Goal: Task Accomplishment & Management: Complete application form

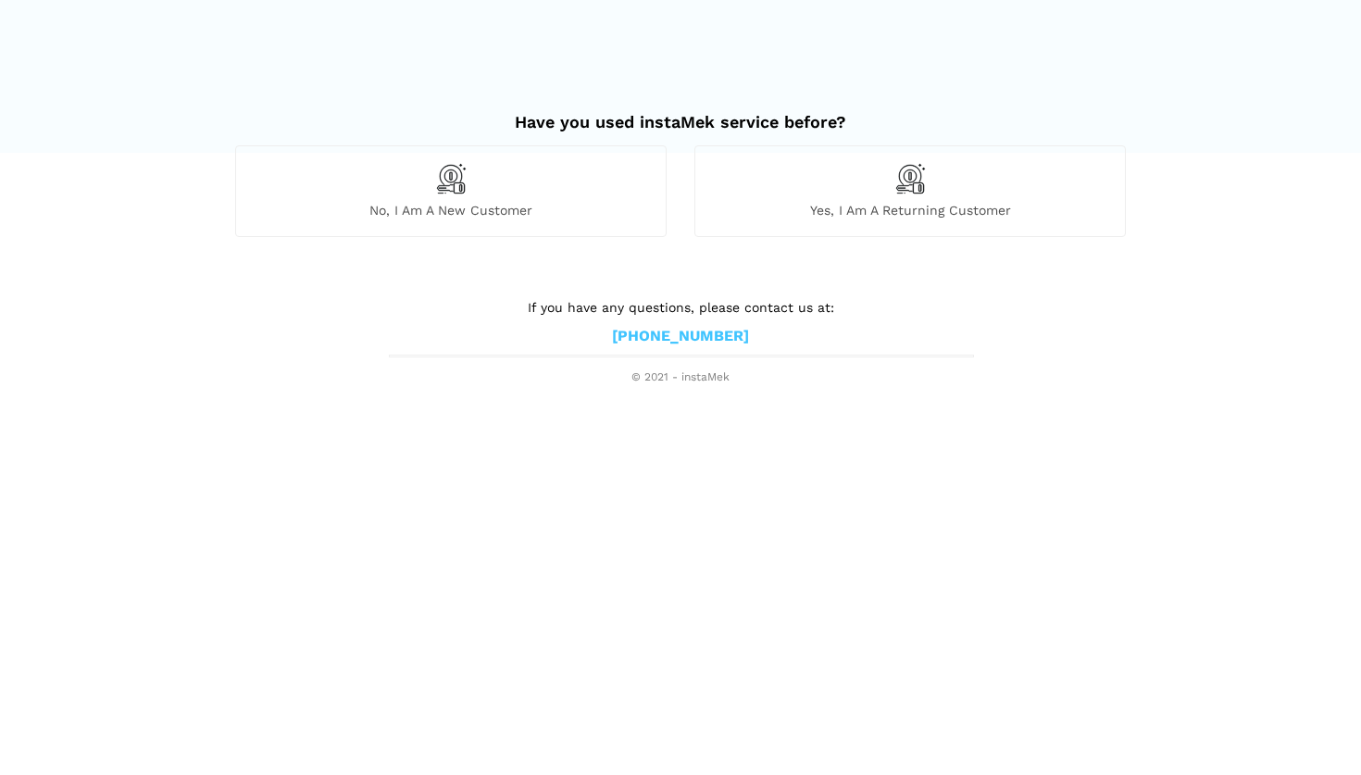
click at [513, 197] on div "No, I am a new customer" at bounding box center [450, 190] width 431 height 91
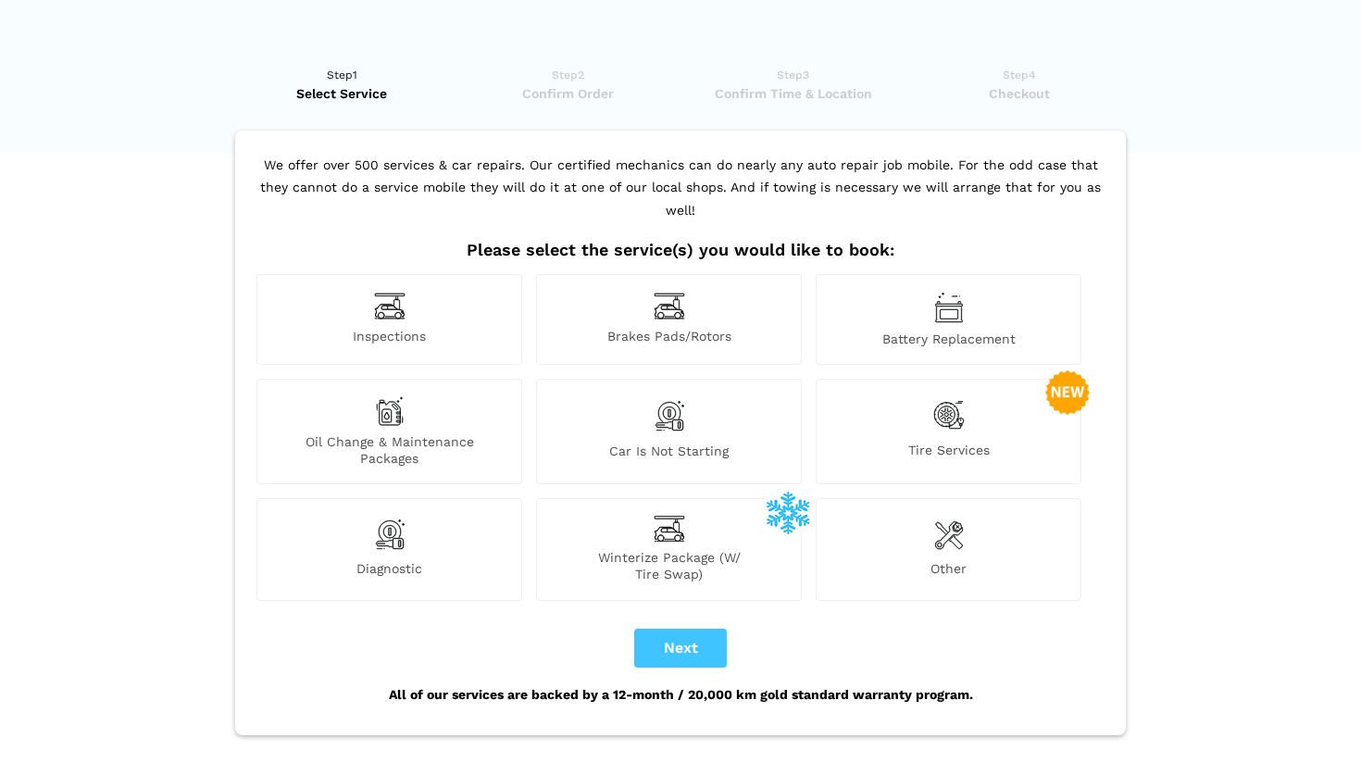
click at [402, 328] on span "Inspections" at bounding box center [389, 337] width 264 height 19
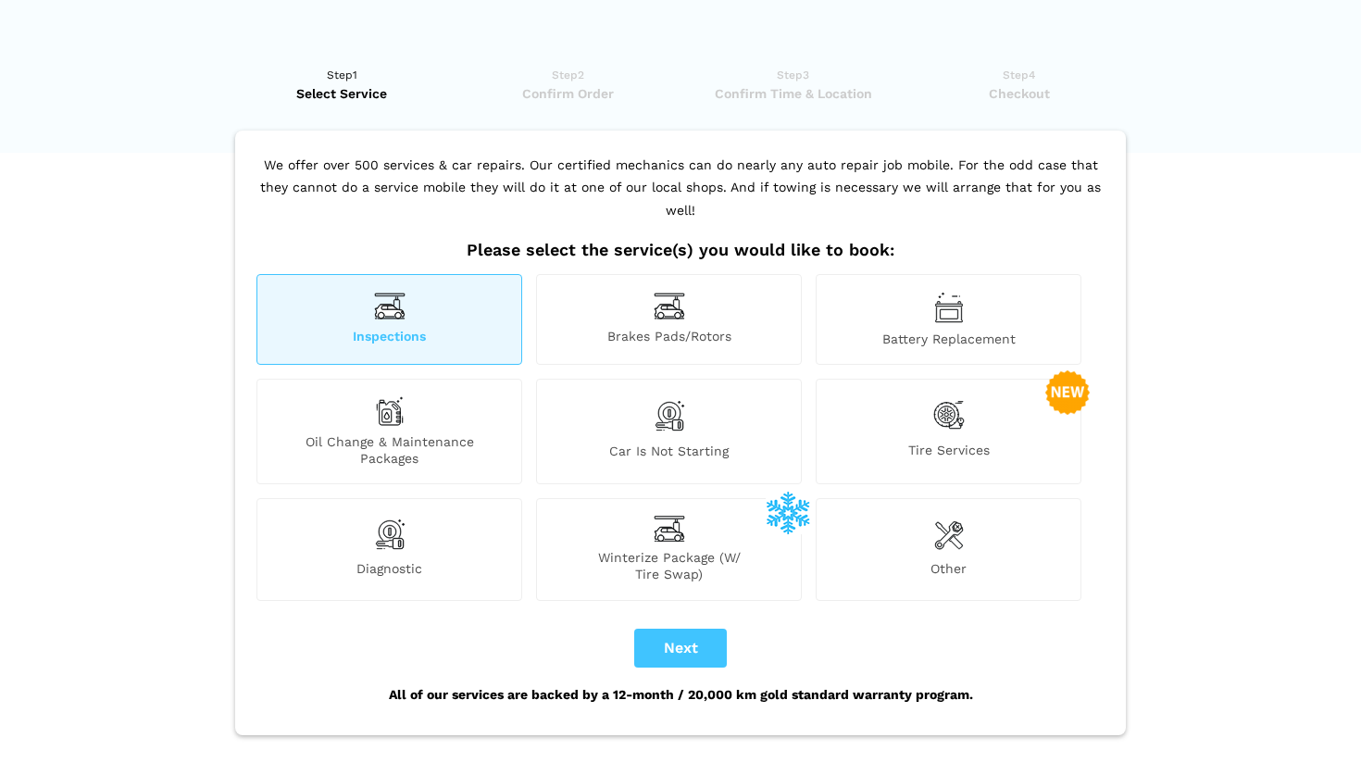
click at [672, 667] on div "All of our services are backed by a 12-month / 20,000 km gold standard warranty…" at bounding box center [680, 694] width 857 height 54
click at [688, 629] on button "Next" at bounding box center [680, 648] width 93 height 39
checkbox input "true"
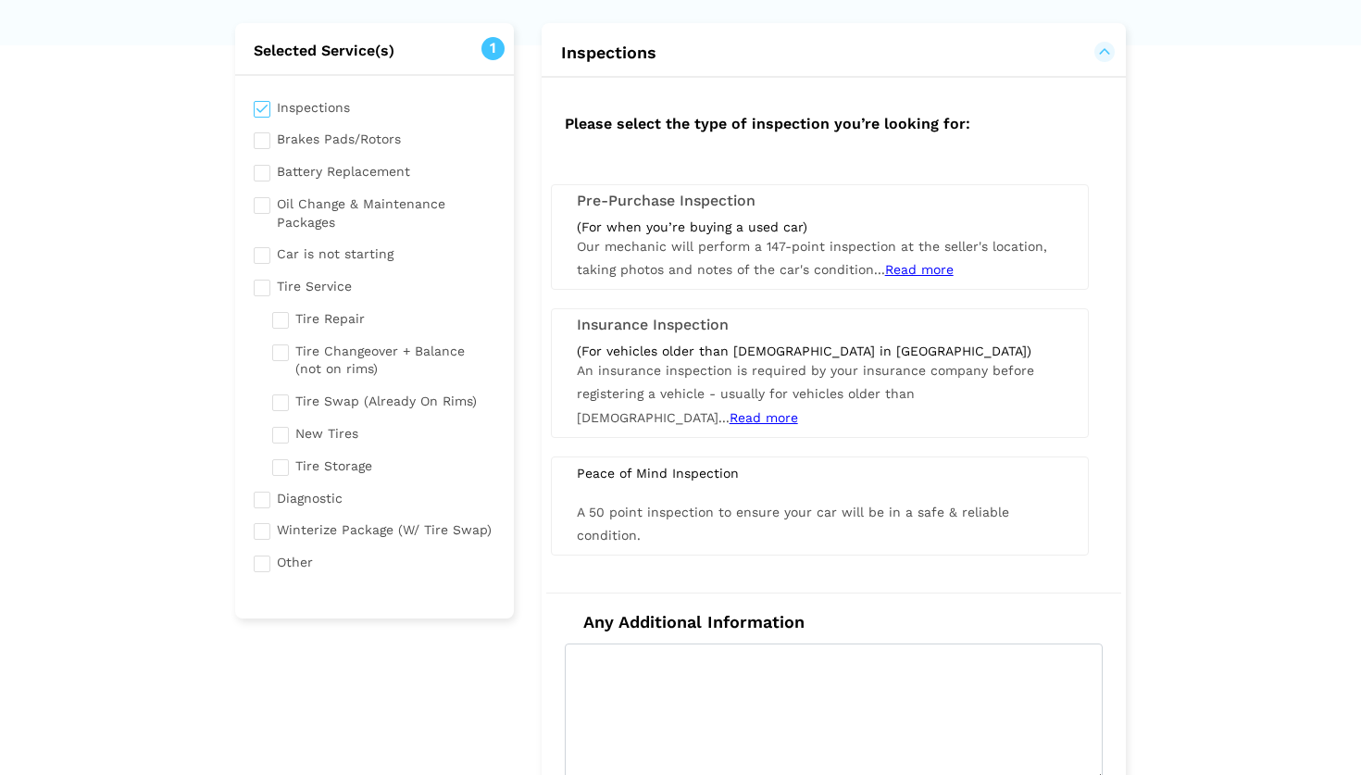
scroll to position [87, 0]
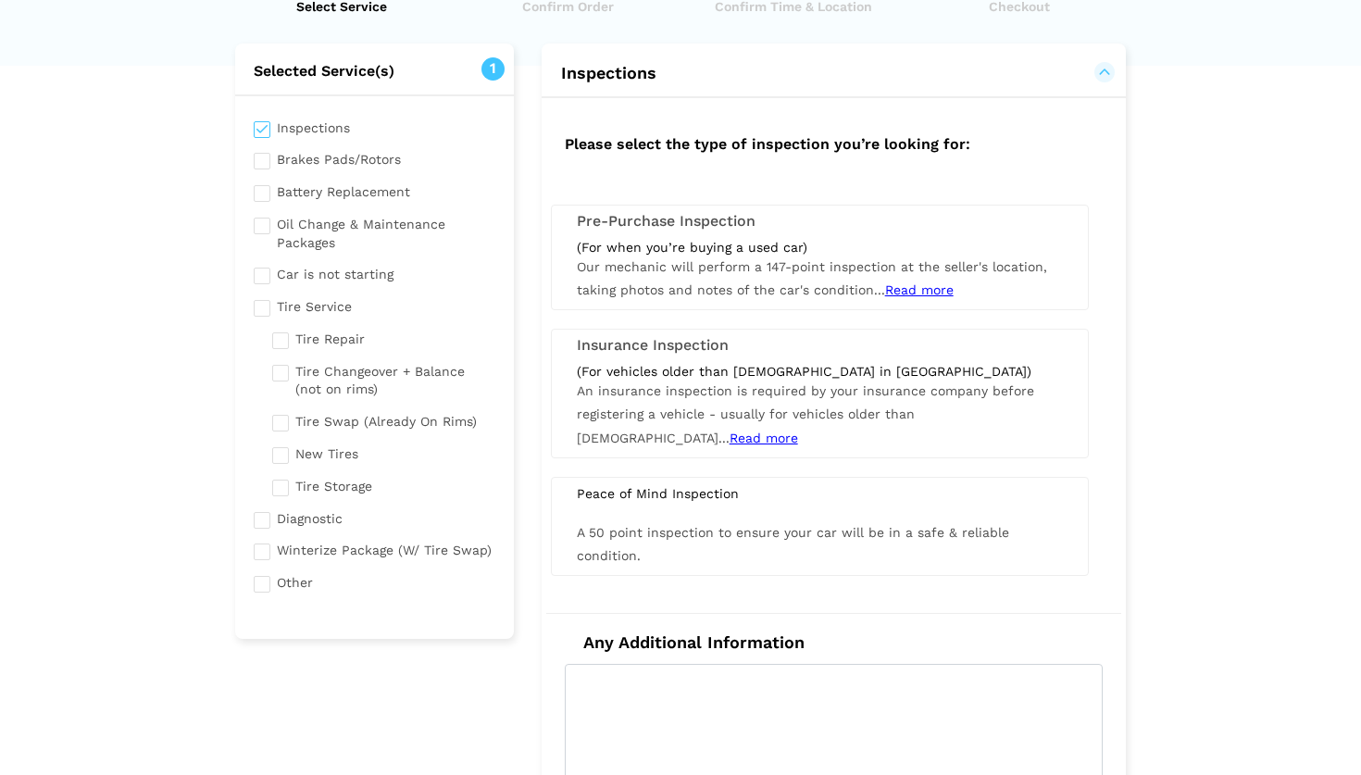
click at [923, 285] on span "Read more" at bounding box center [919, 289] width 69 height 15
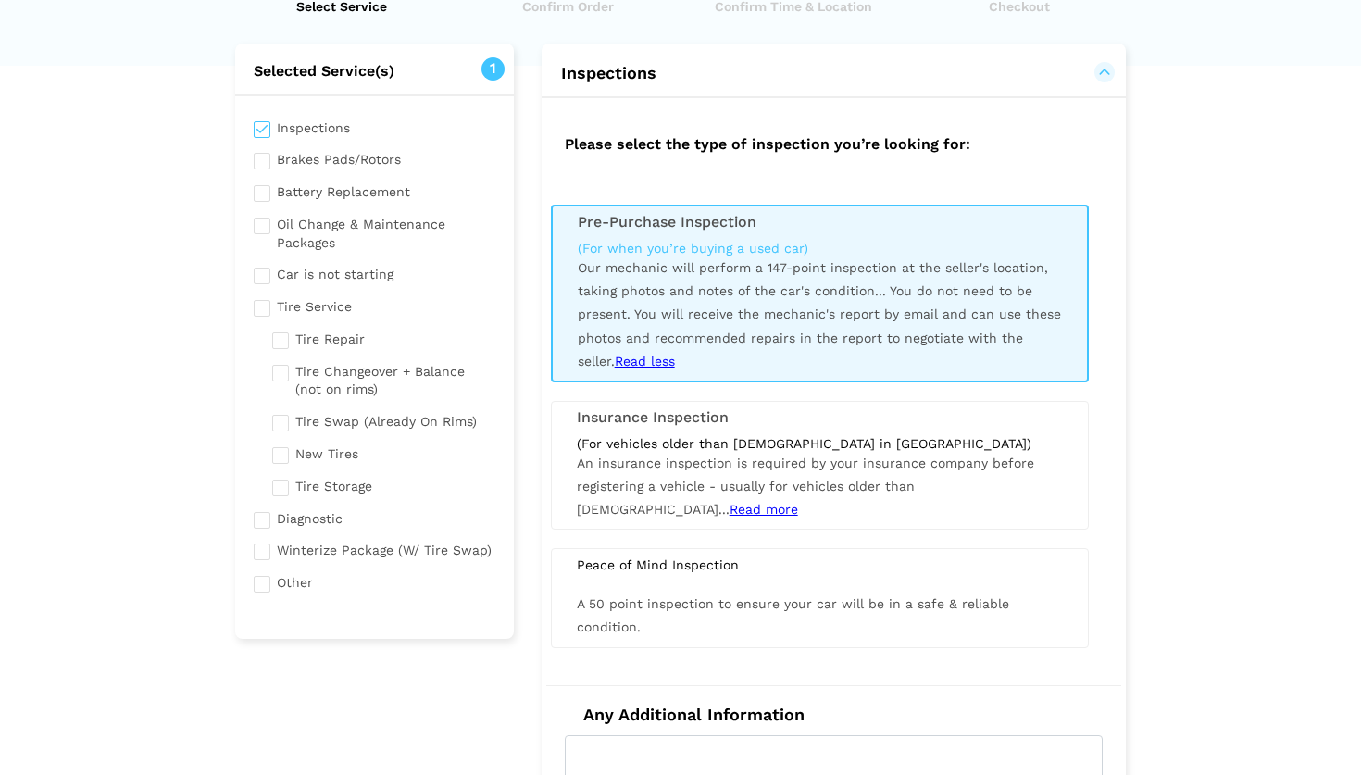
click at [721, 227] on h3 "Pre-Purchase Inspection" at bounding box center [820, 222] width 484 height 17
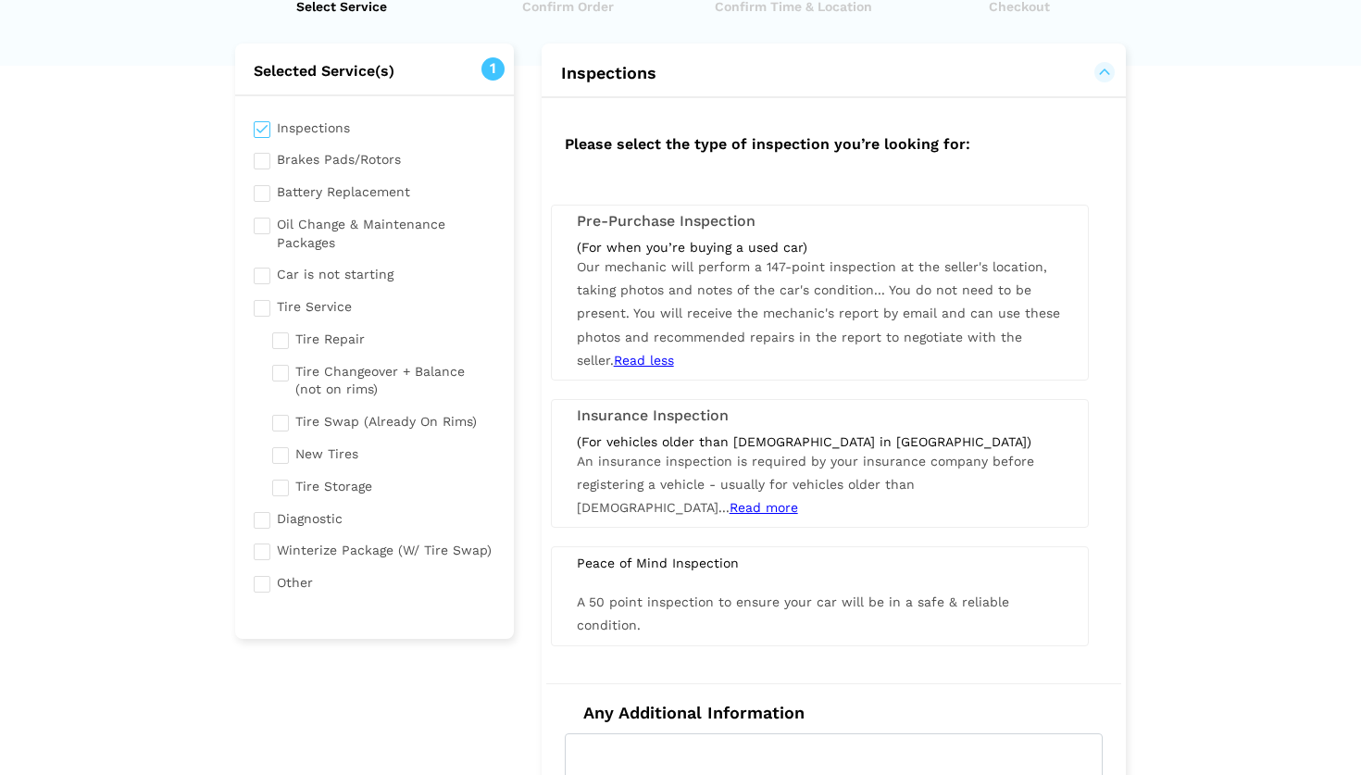
click at [706, 231] on div "Pre-Purchase Inspection (For when you’re buying a used car) Our mechanic will p…" at bounding box center [820, 293] width 538 height 176
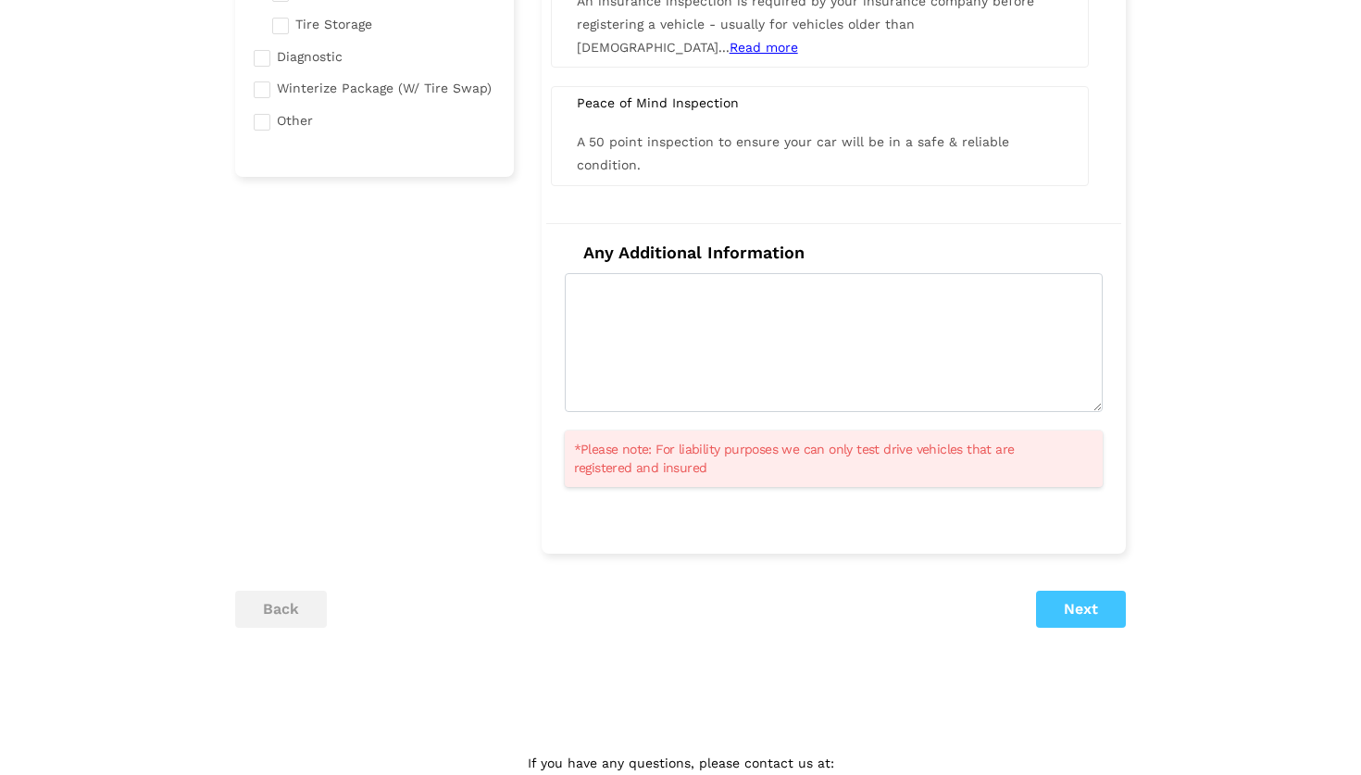
scroll to position [551, 0]
click at [1129, 599] on div "back Next" at bounding box center [680, 607] width 918 height 37
click at [1098, 604] on button "Next" at bounding box center [1081, 607] width 90 height 37
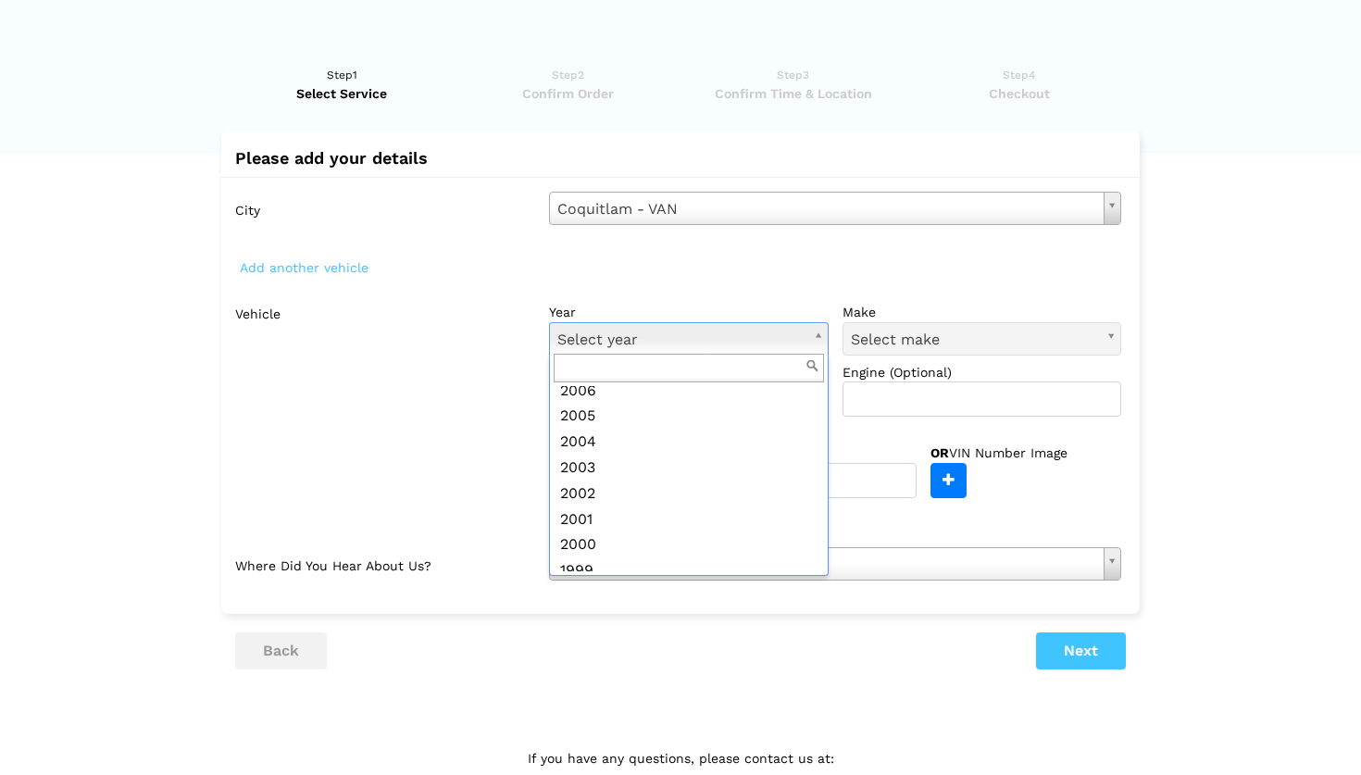
scroll to position [550, 0]
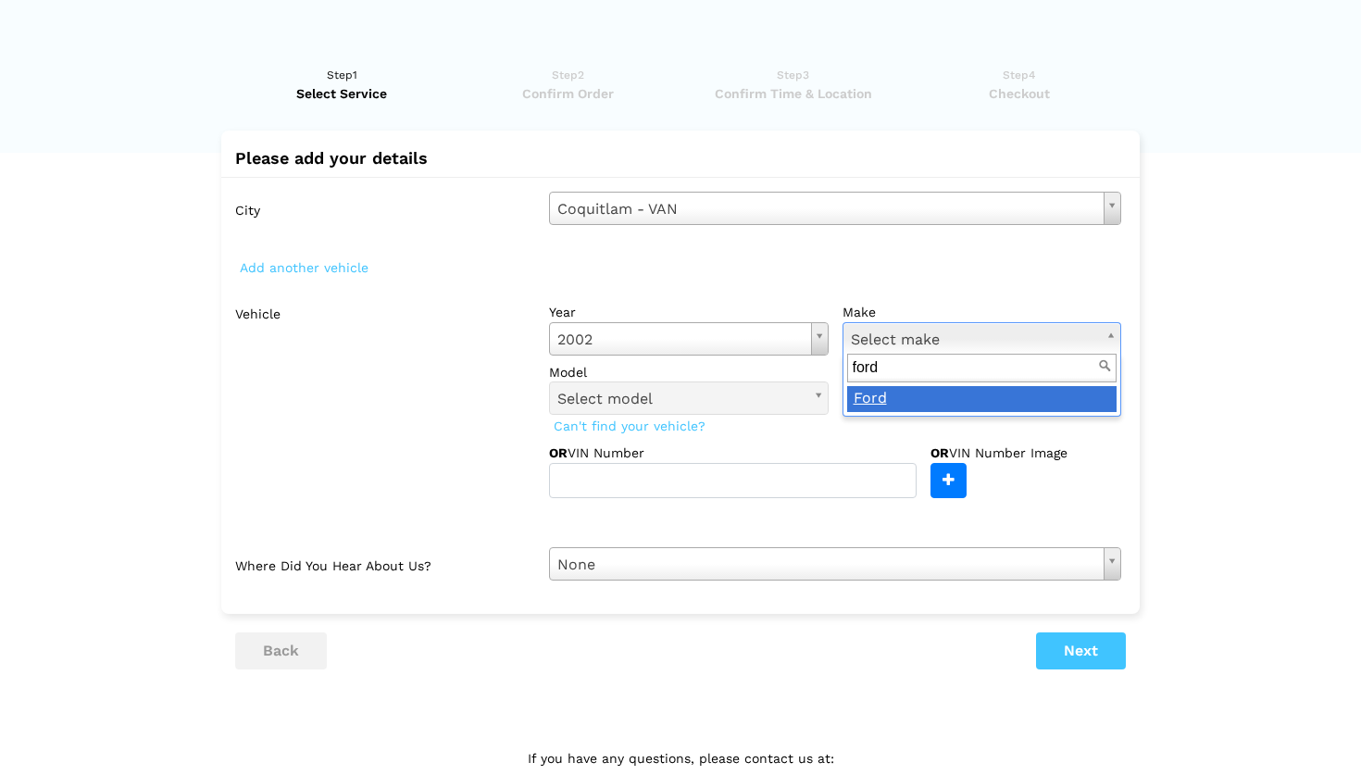
type input "ford"
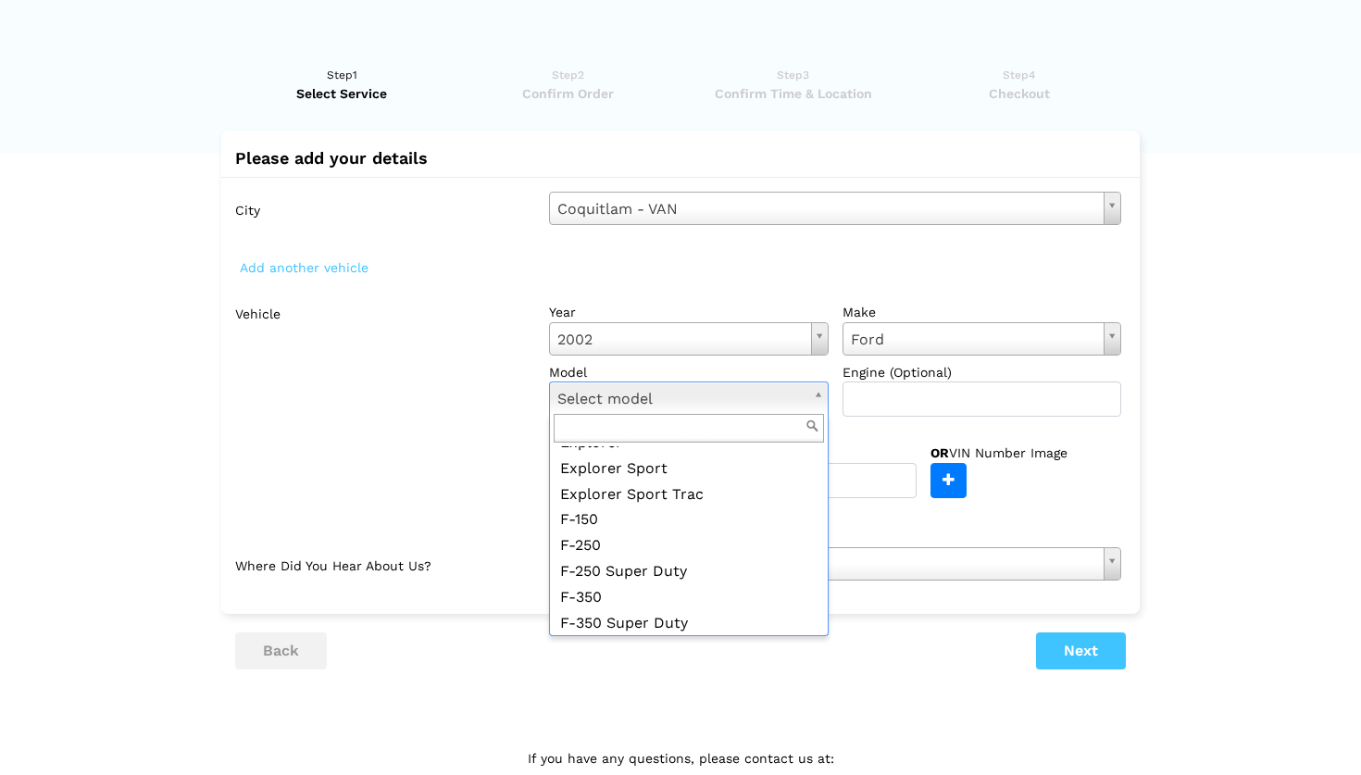
scroll to position [530, 0]
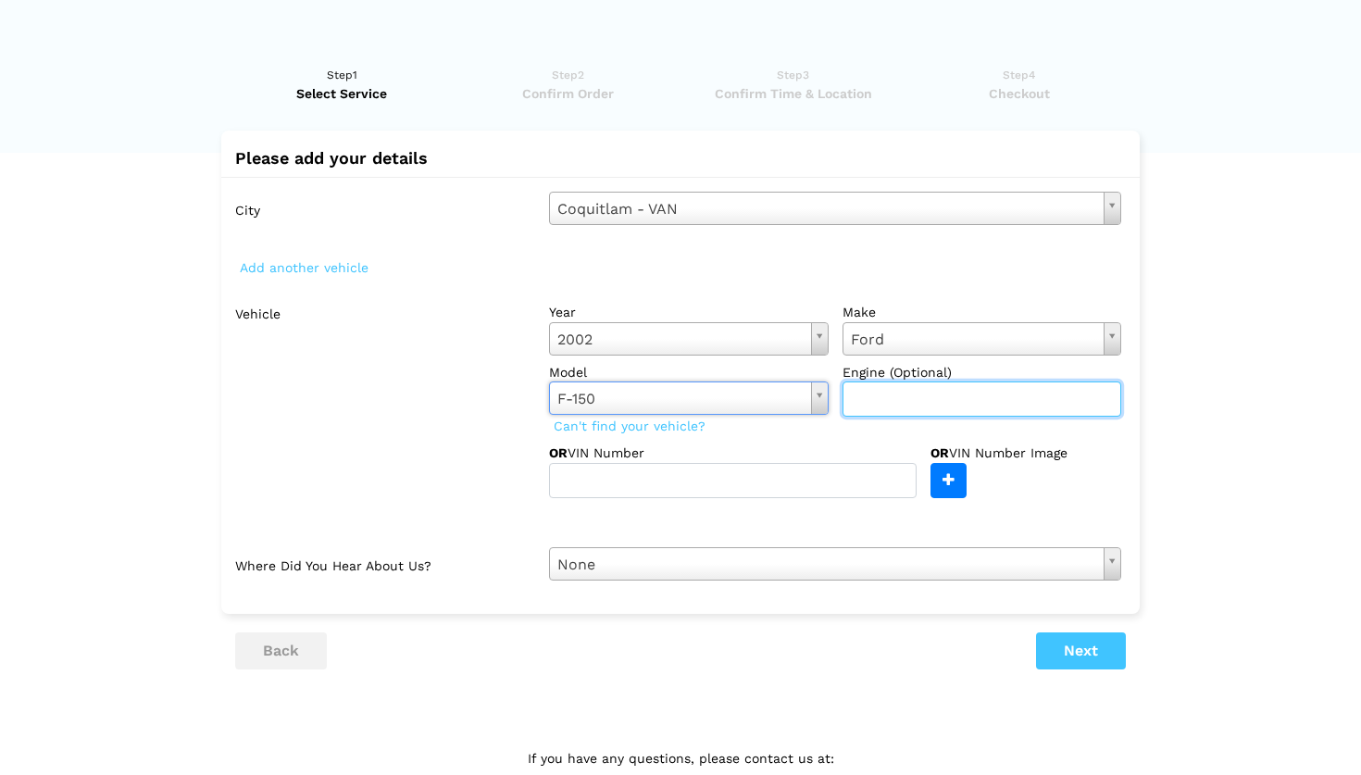
click at [909, 396] on input "text" at bounding box center [982, 398] width 280 height 35
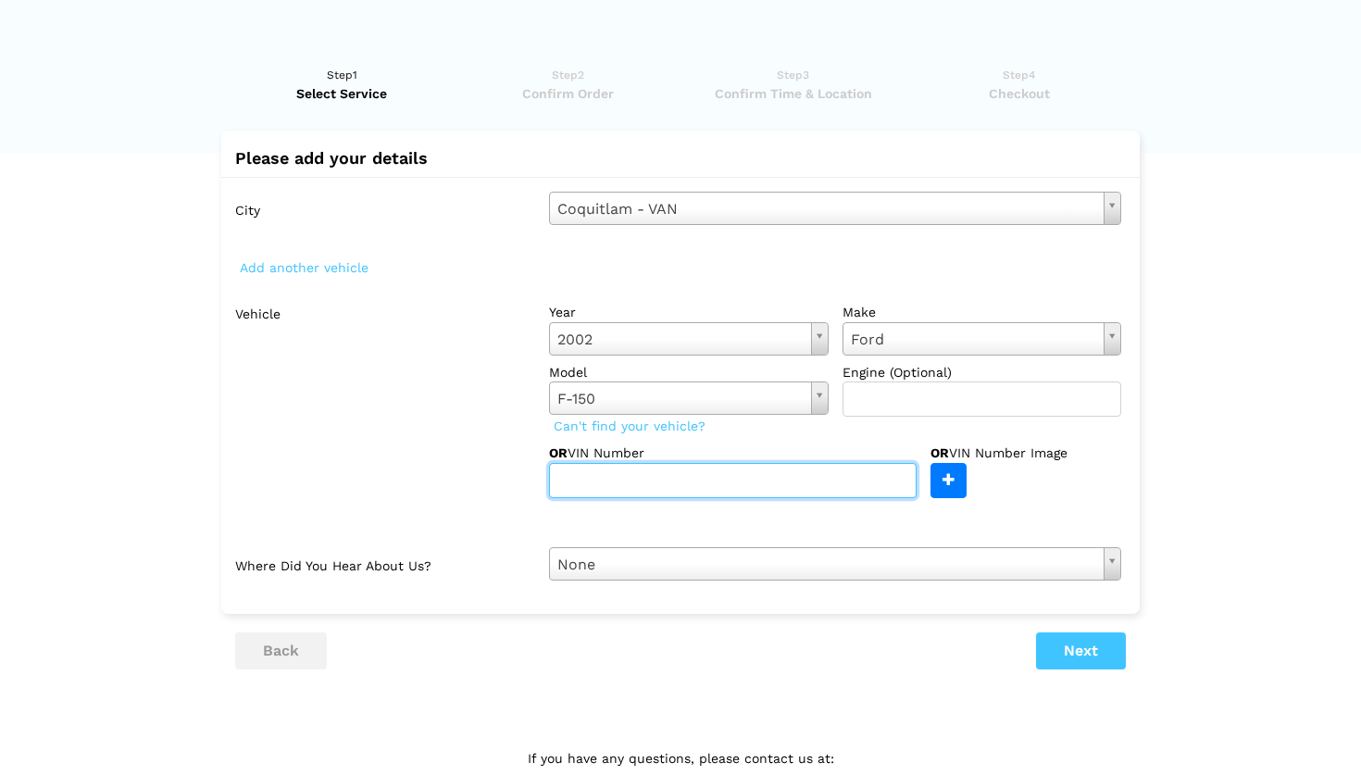
click at [749, 477] on input "text" at bounding box center [733, 480] width 368 height 35
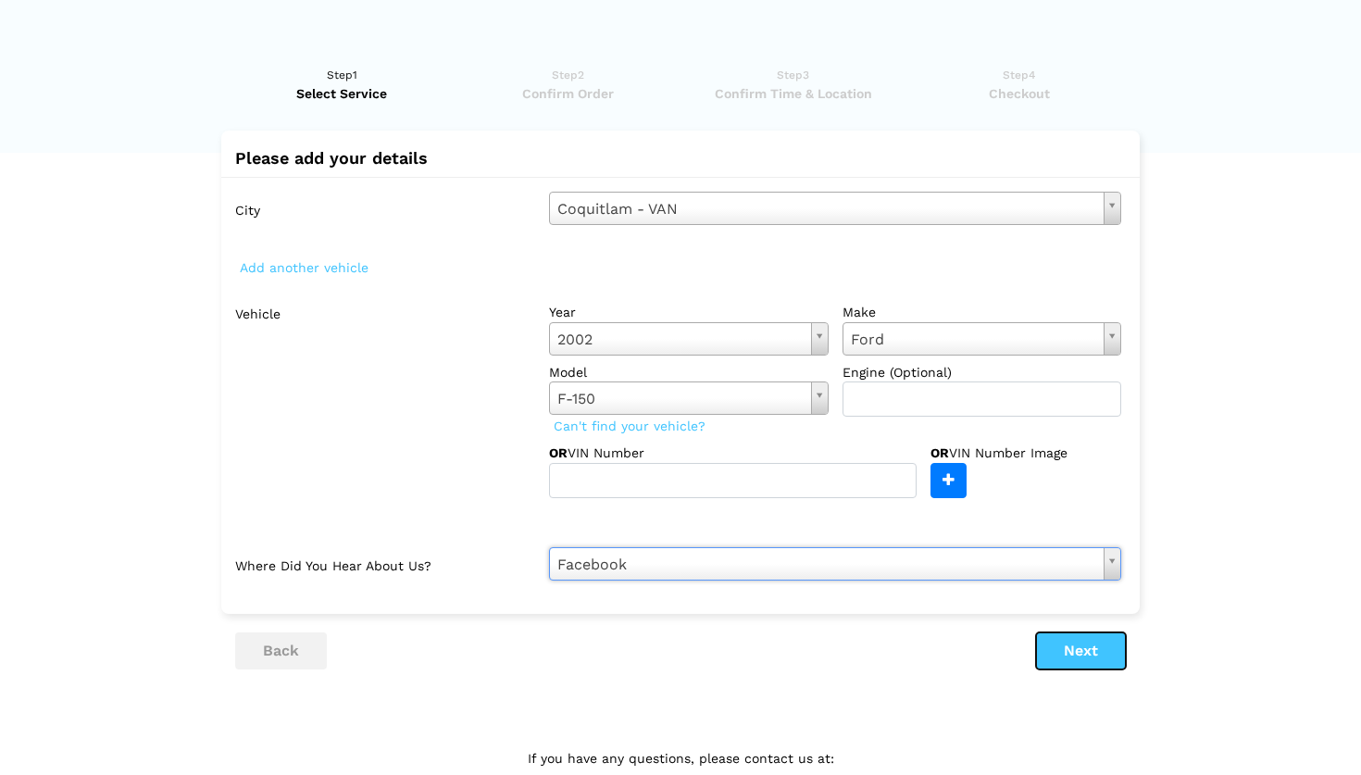
click at [1084, 647] on button "Next" at bounding box center [1081, 650] width 90 height 37
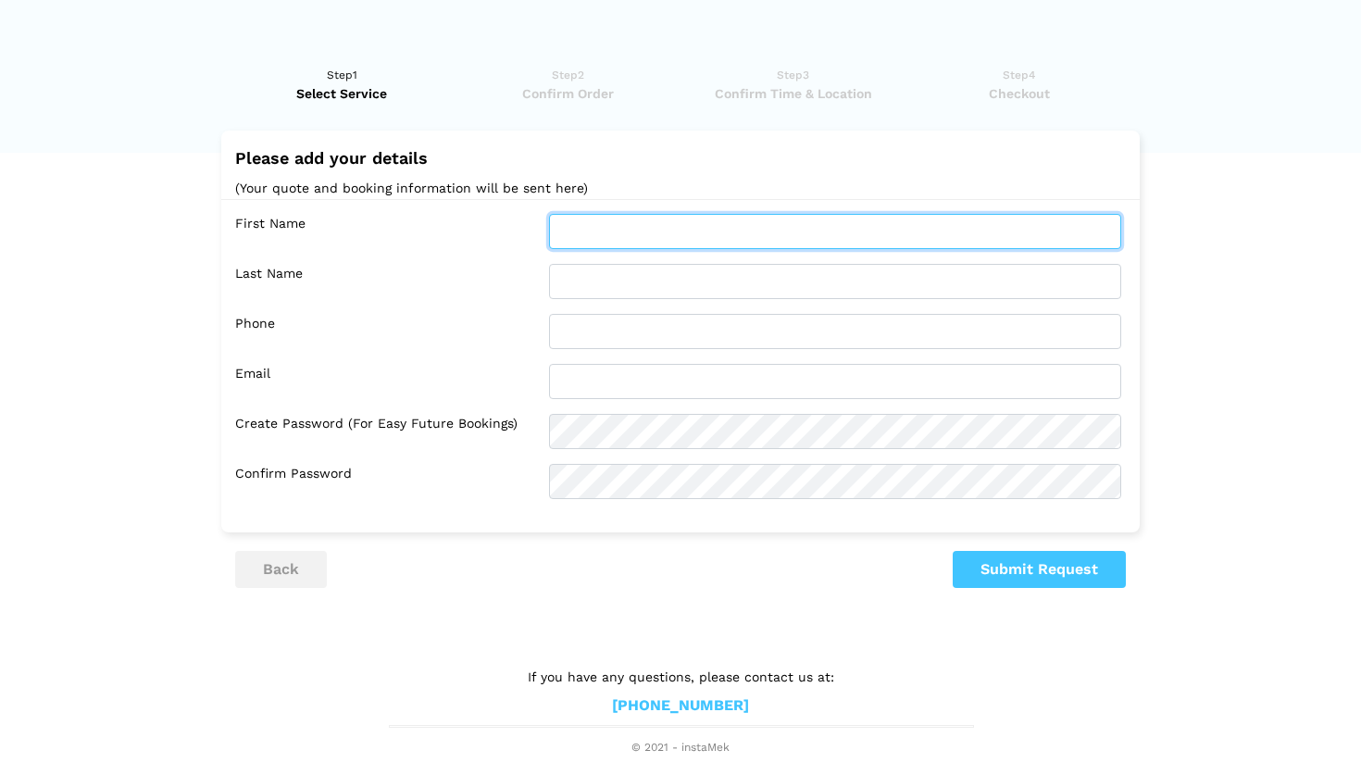
click at [671, 232] on input "text" at bounding box center [835, 231] width 572 height 35
type input "[PERSON_NAME]"
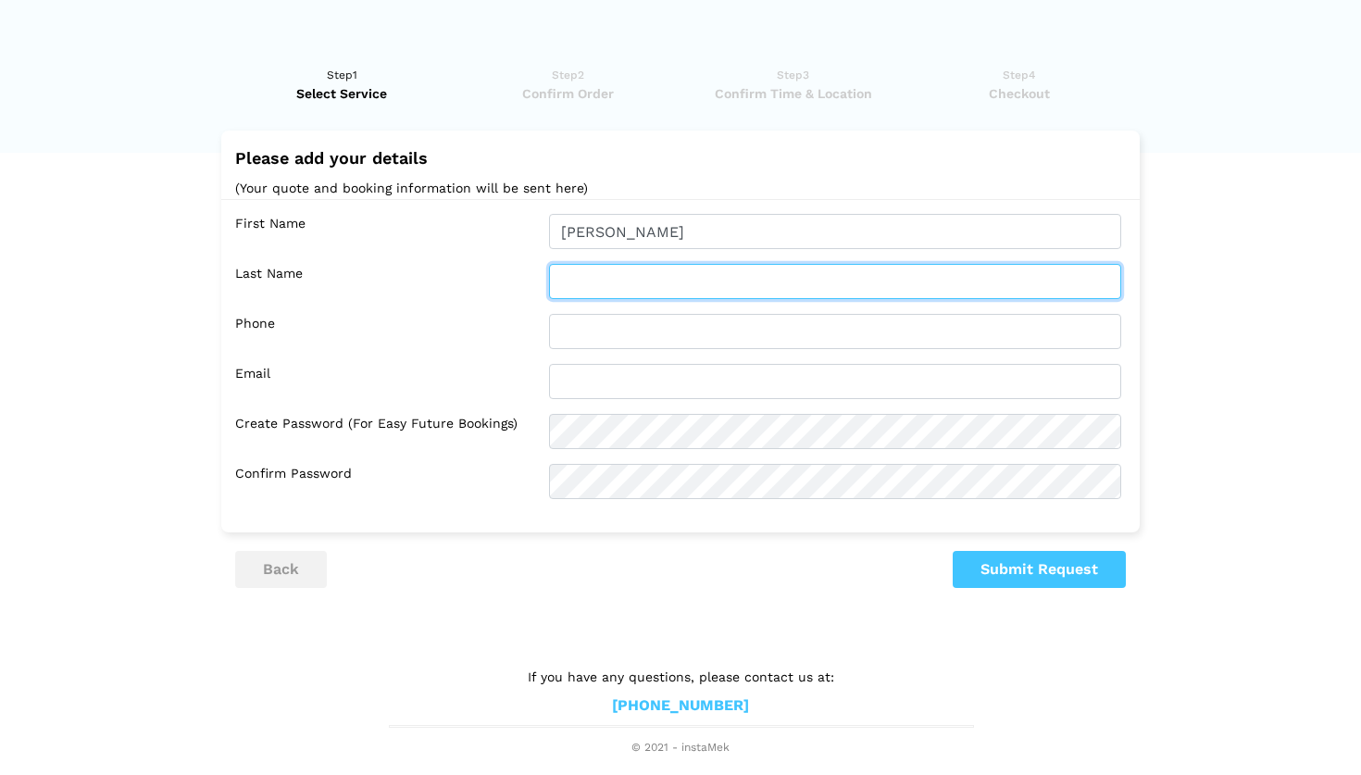
type input "Klubi"
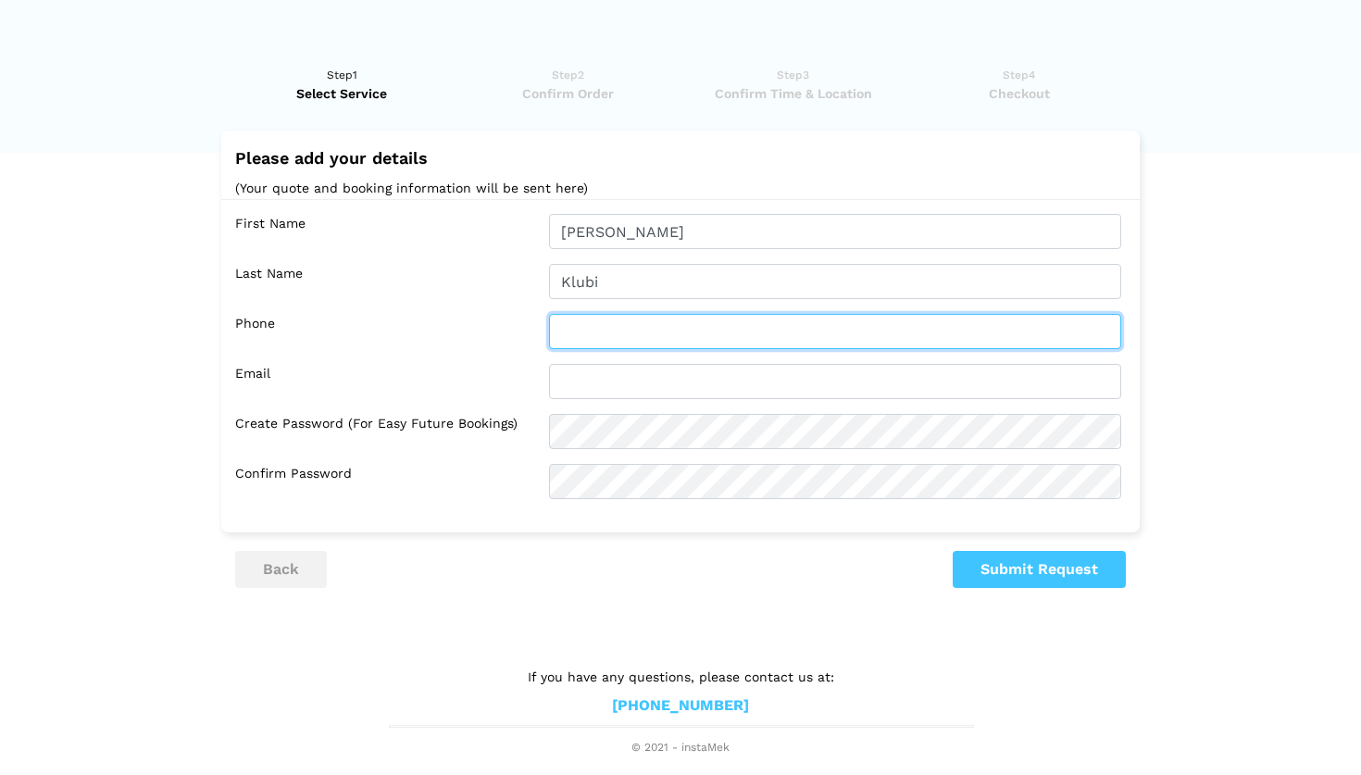
click at [640, 316] on input "text" at bounding box center [835, 331] width 572 height 35
type input "12505004527"
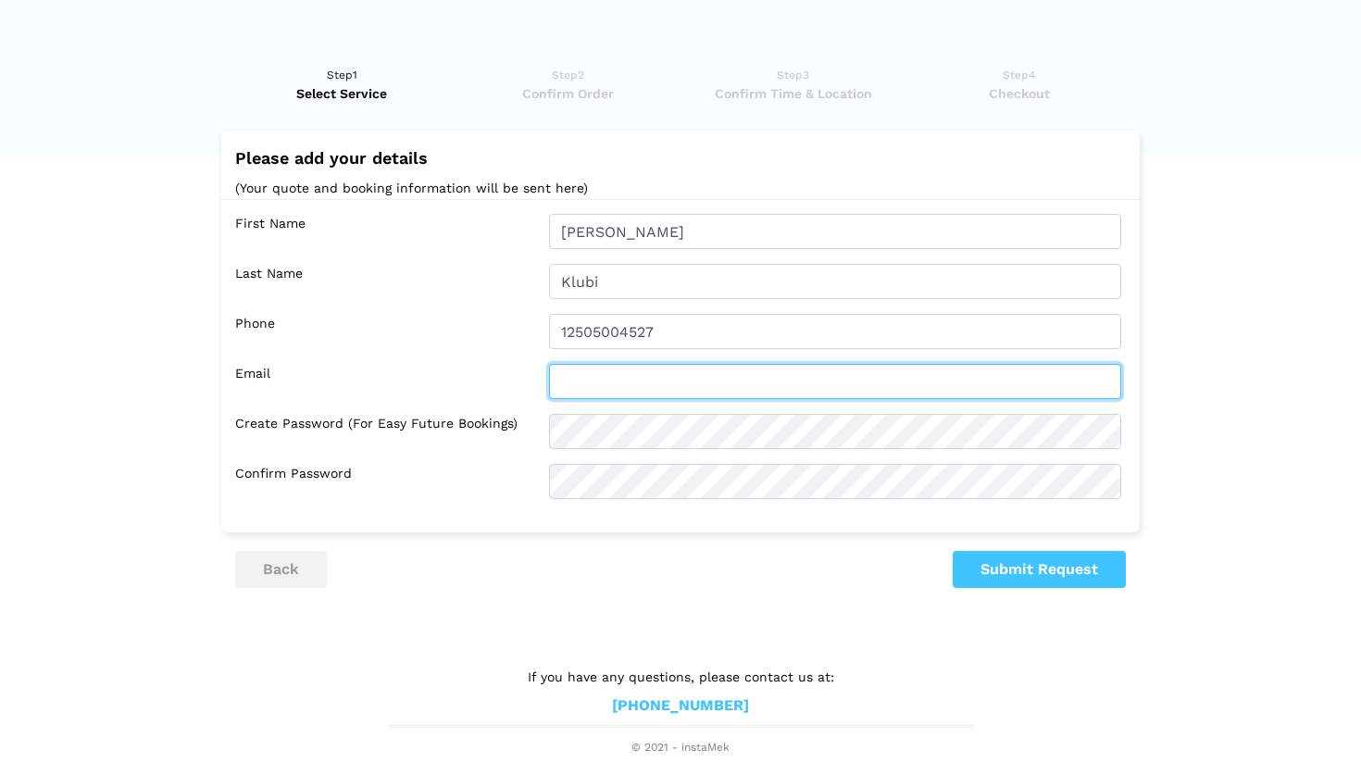
click at [616, 386] on input "text" at bounding box center [835, 381] width 572 height 35
type input "[EMAIL_ADDRESS][PERSON_NAME][DOMAIN_NAME]"
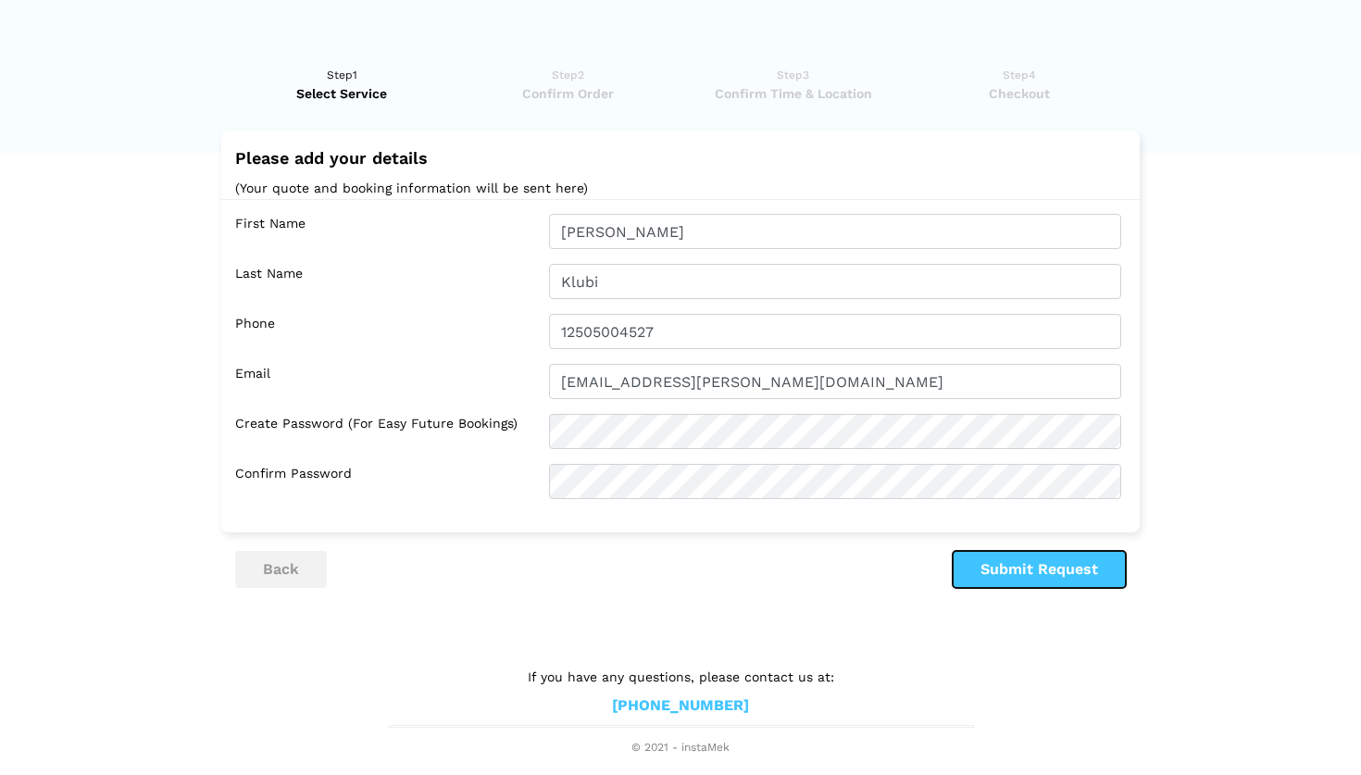
click at [992, 578] on button "Submit Request" at bounding box center [1039, 569] width 173 height 37
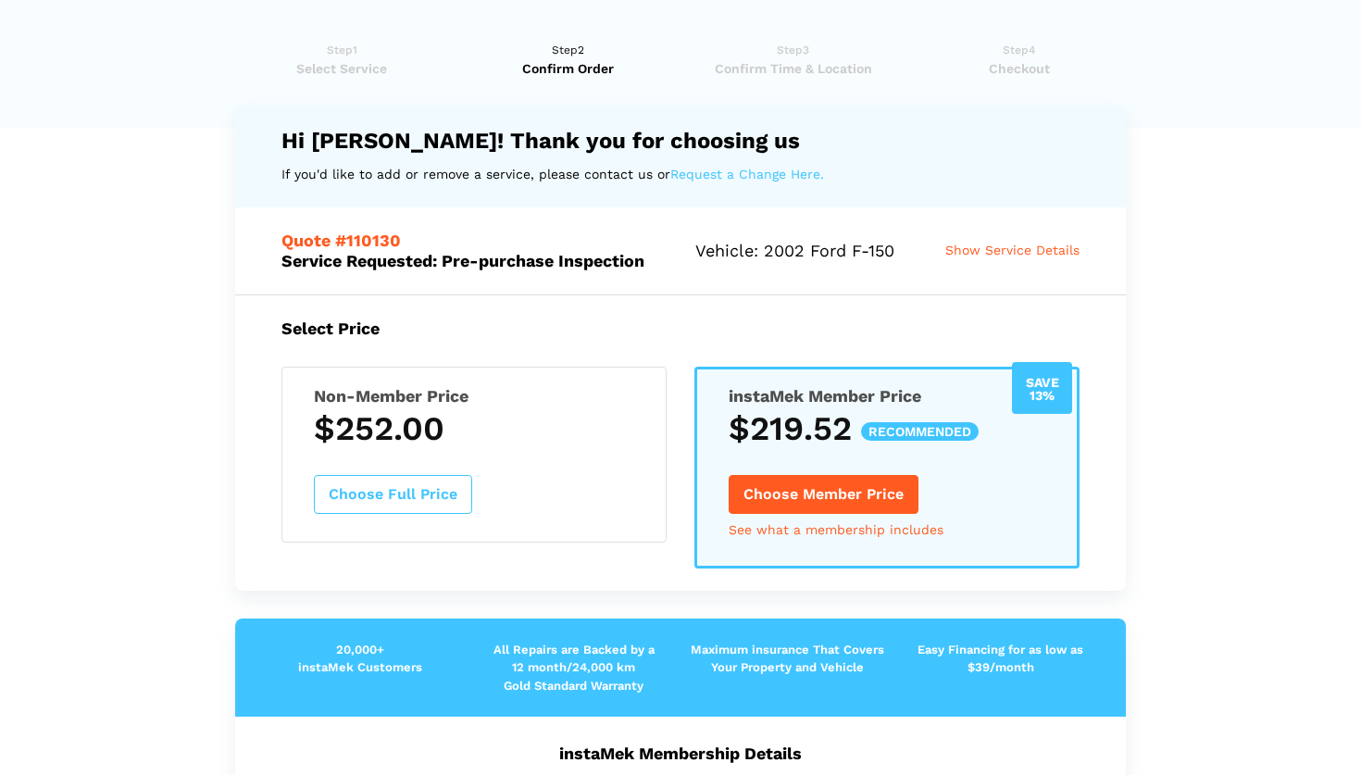
scroll to position [20, 0]
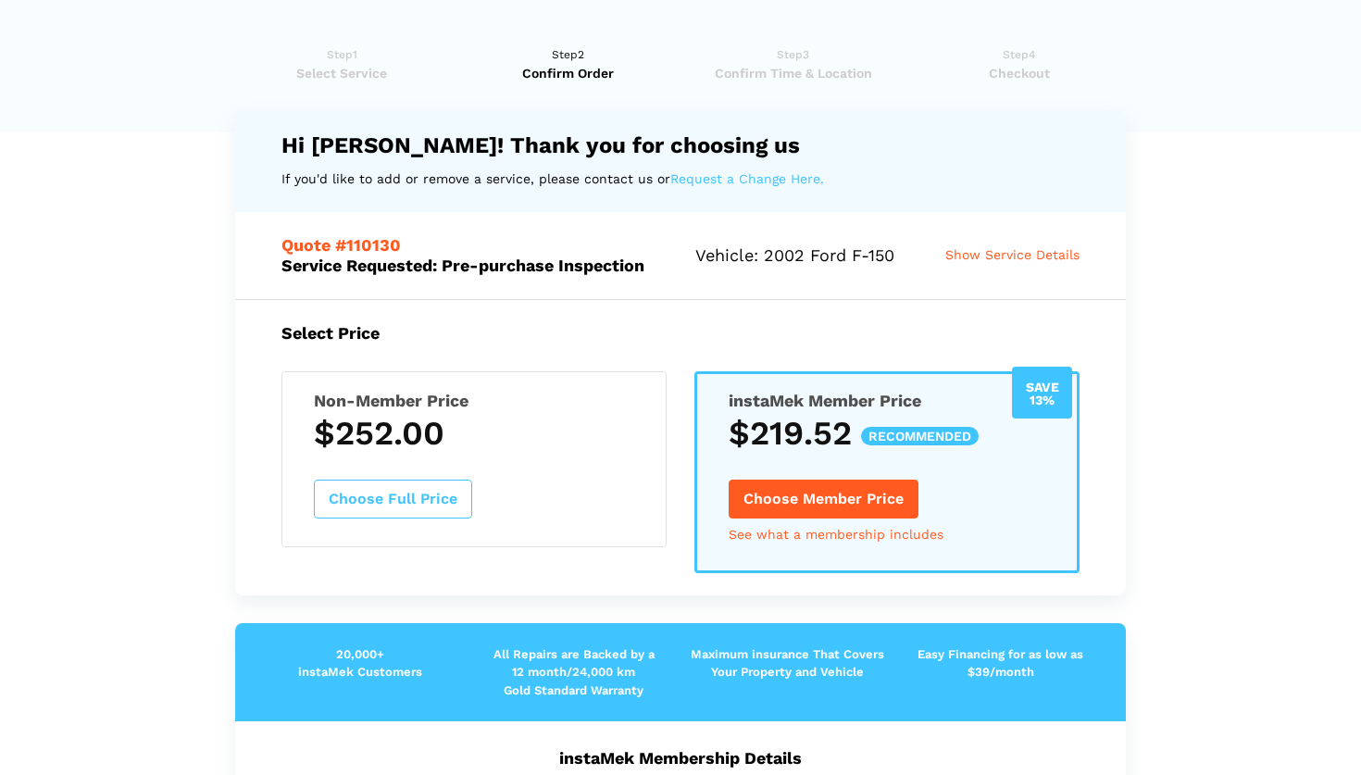
click at [479, 465] on div "Non-Member Price $252.00 Choose Full Price" at bounding box center [473, 459] width 385 height 176
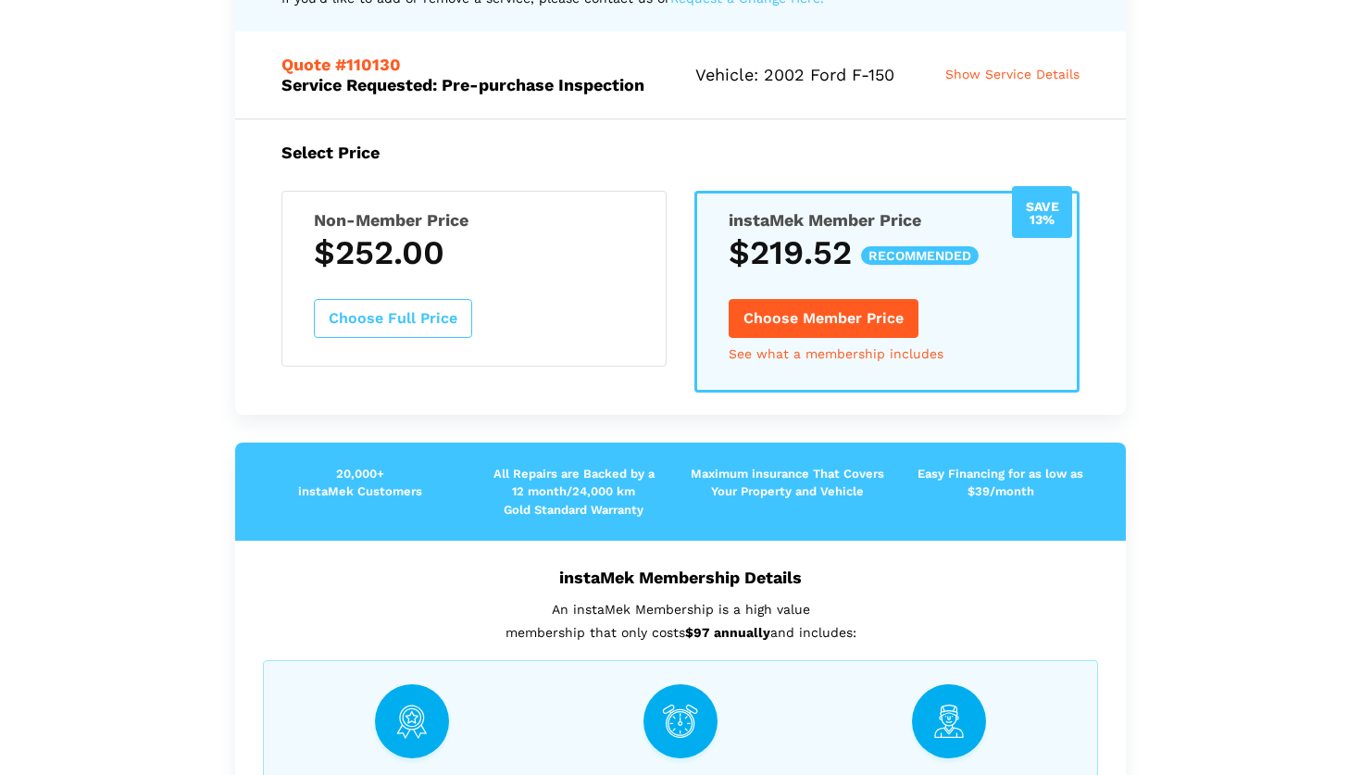
scroll to position [62, 0]
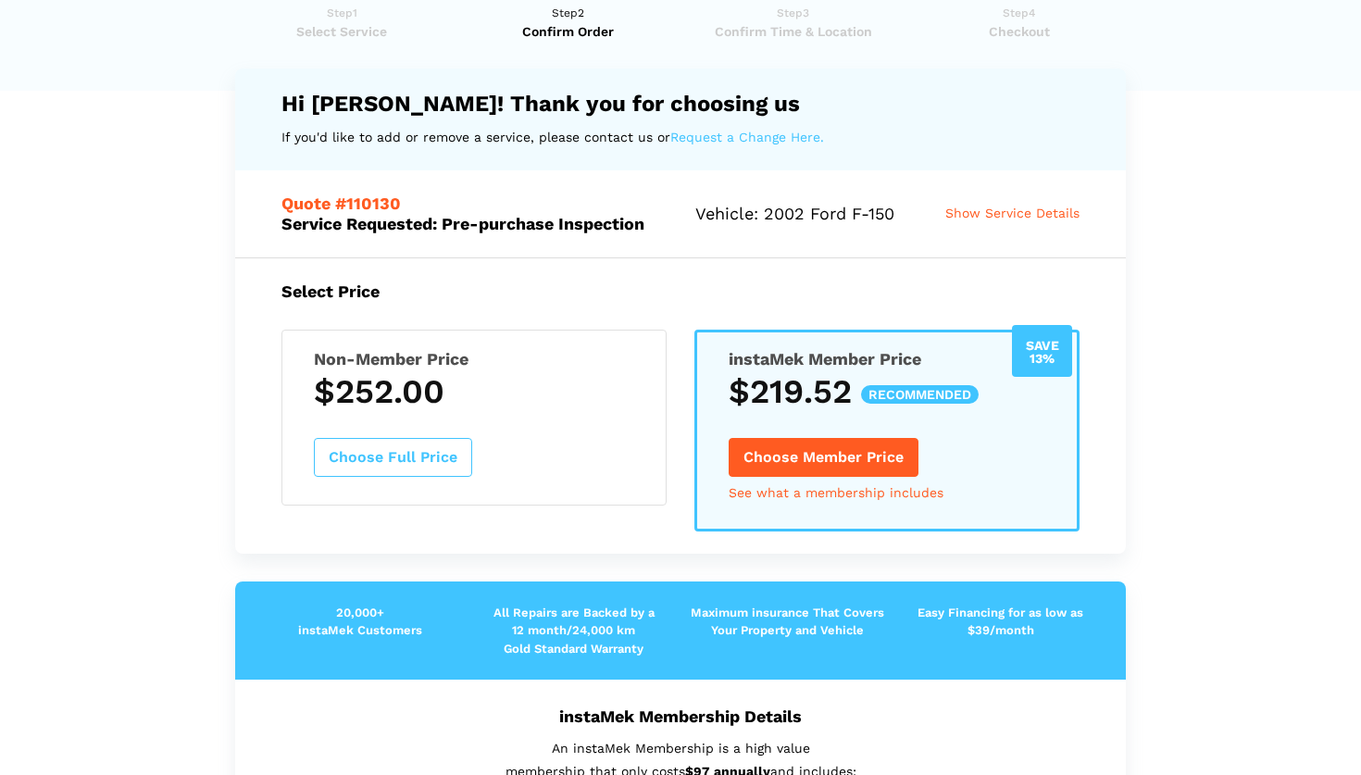
click at [438, 464] on button "Choose Full Price" at bounding box center [393, 457] width 158 height 39
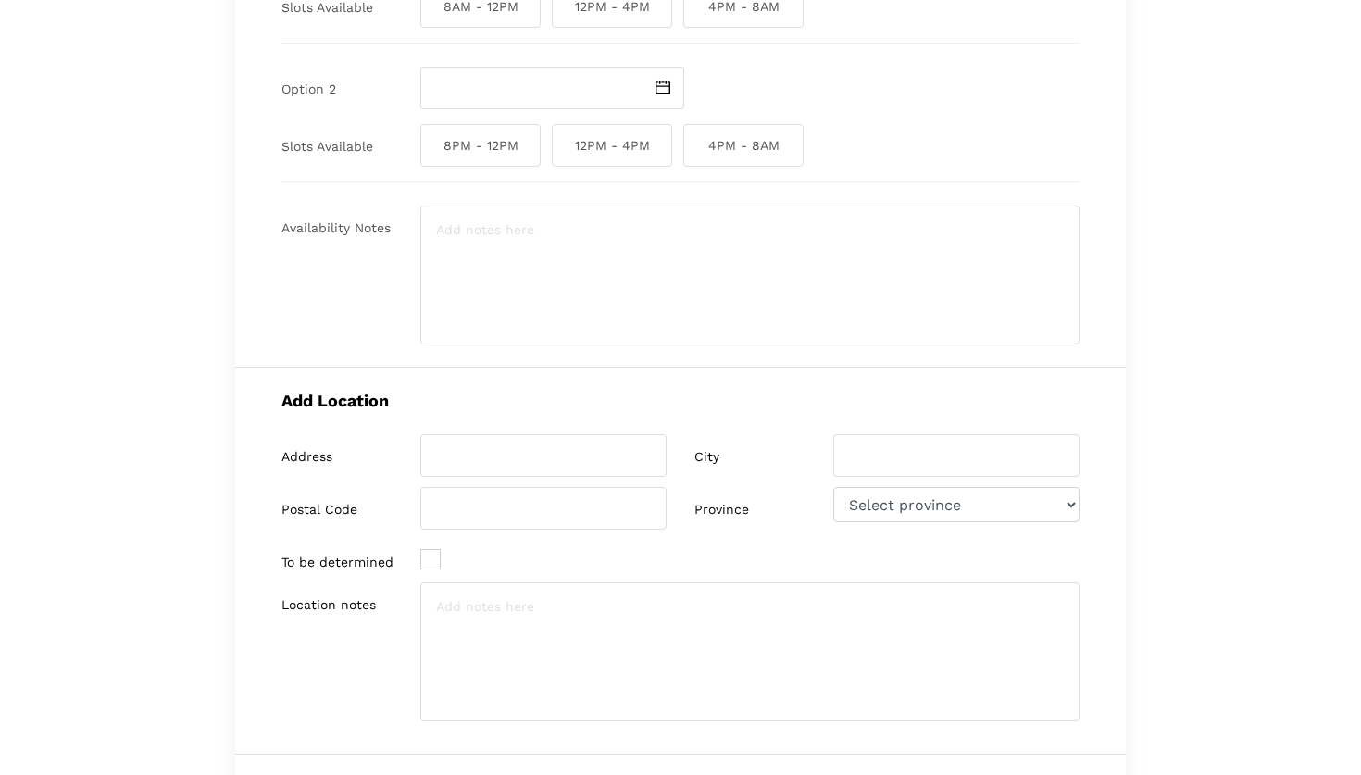
scroll to position [0, 0]
